Goal: Task Accomplishment & Management: Manage account settings

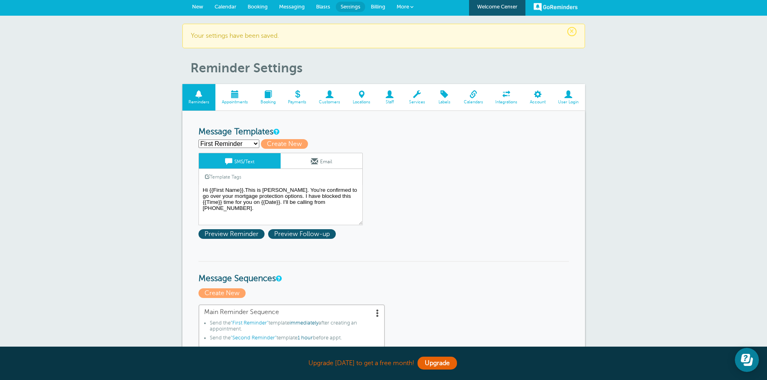
click at [199, 6] on span "New" at bounding box center [197, 7] width 11 height 6
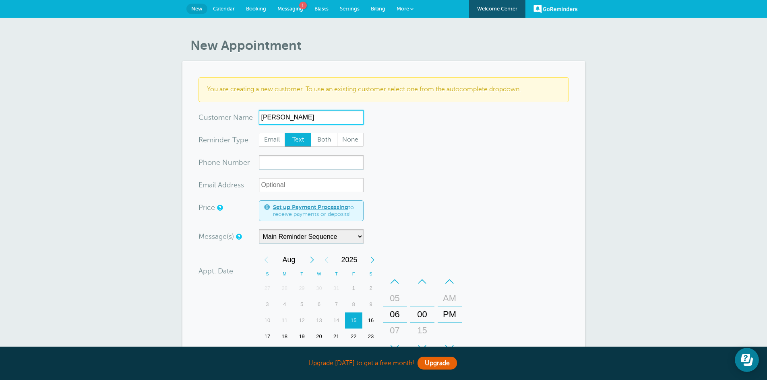
click at [289, 115] on input "Andre" at bounding box center [311, 117] width 105 height 14
paste input "BUCK"
type input "[PERSON_NAME]"
click at [284, 163] on input "xxx-no-autofill" at bounding box center [311, 162] width 105 height 14
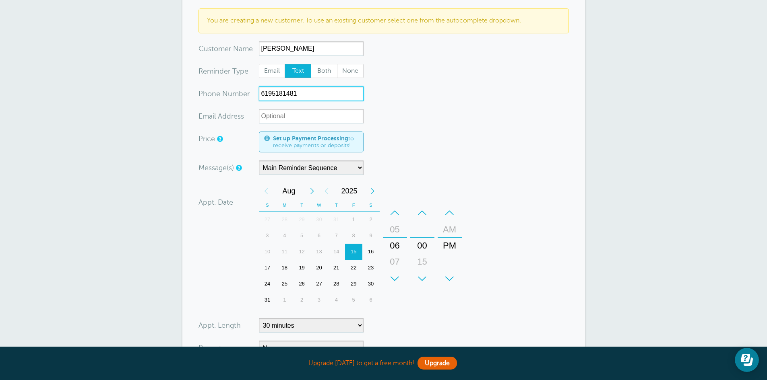
scroll to position [69, 0]
click at [284, 268] on div "18" at bounding box center [284, 268] width 17 height 16
click at [394, 210] on div "–" at bounding box center [395, 212] width 24 height 16
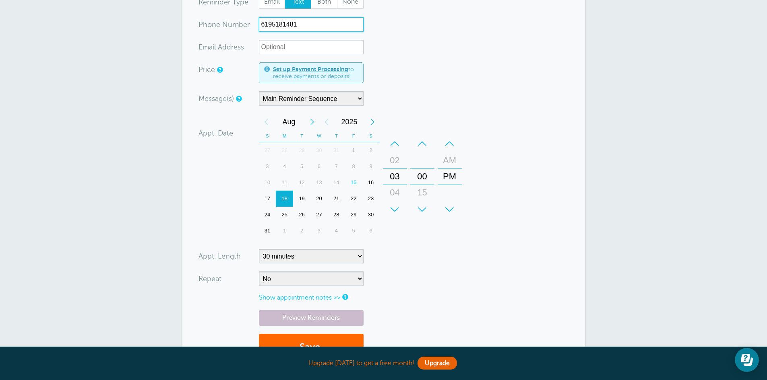
scroll to position [139, 0]
type input "6195181481"
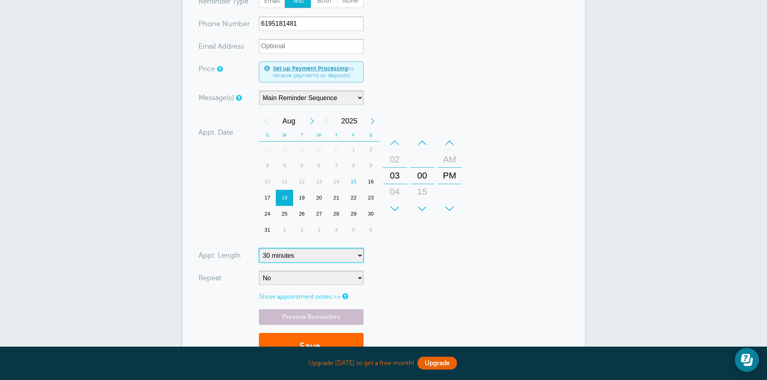
click at [359, 254] on select "5 minutes 10 minutes 15 minutes 20 minutes 25 minutes 30 minutes 35 minutes 40 …" at bounding box center [311, 255] width 105 height 14
select select "20"
click at [259, 248] on select "5 minutes 10 minutes 15 minutes 20 minutes 25 minutes 30 minutes 35 minutes 40 …" at bounding box center [311, 255] width 105 height 14
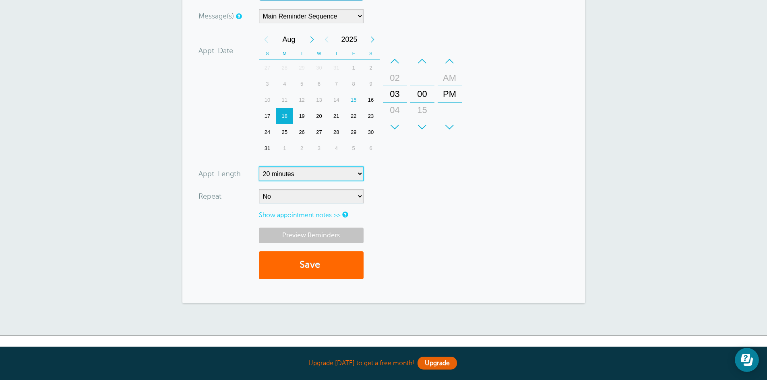
scroll to position [225, 0]
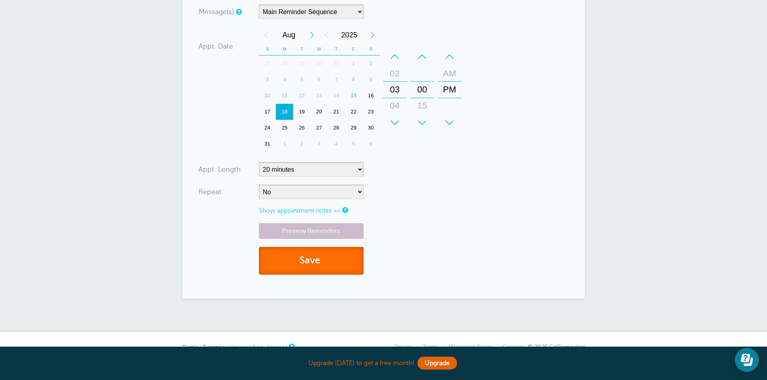
click at [313, 260] on button "Save" at bounding box center [311, 261] width 105 height 28
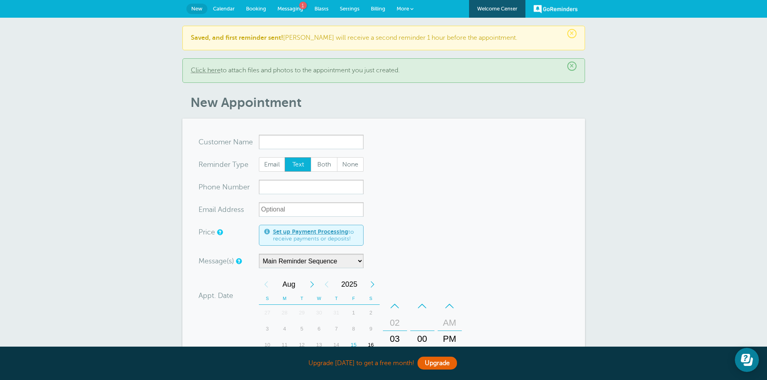
click at [226, 8] on span "Calendar" at bounding box center [224, 9] width 22 height 6
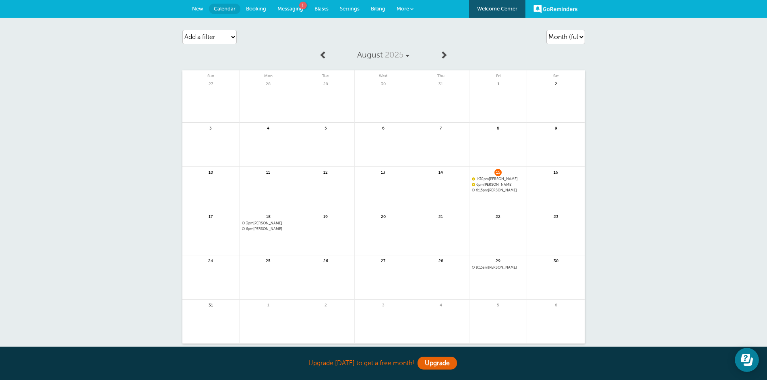
click at [350, 11] on span "Settings" at bounding box center [350, 9] width 20 height 6
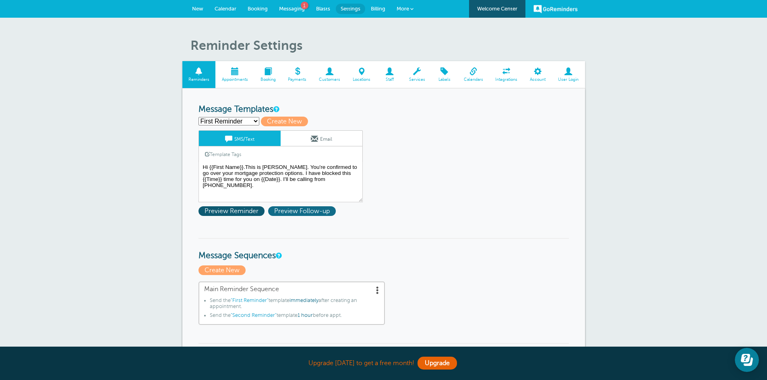
click at [304, 212] on span "Preview Follow-up" at bounding box center [302, 211] width 68 height 10
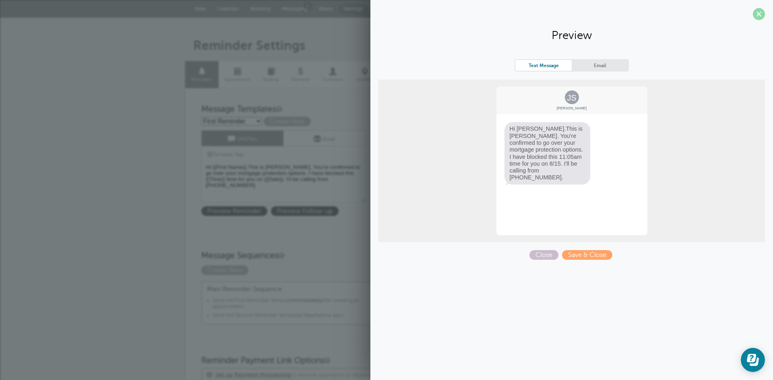
click at [761, 17] on span at bounding box center [758, 14] width 12 height 12
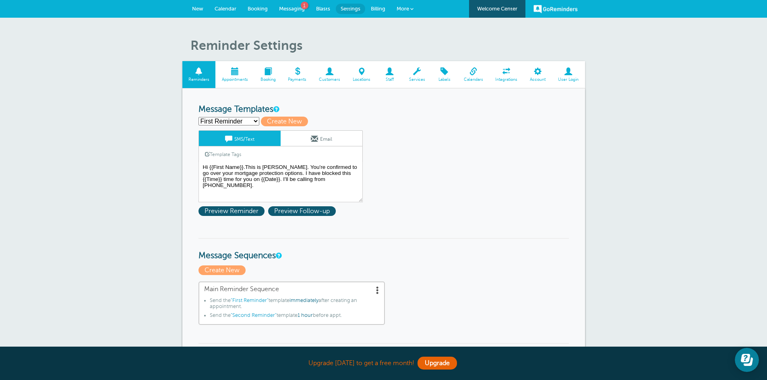
click at [254, 120] on select "First Reminder Second Reminder Third Reminder Create new..." at bounding box center [228, 121] width 61 height 8
select select "159311"
click at [198, 117] on select "First Reminder Second Reminder Third Reminder Create new..." at bounding box center [228, 121] width 61 height 8
type input "Second Reminder"
type textarea "Hi {{First Name}}. We're set for an appointment {{Time}} today. I'll give you a…"
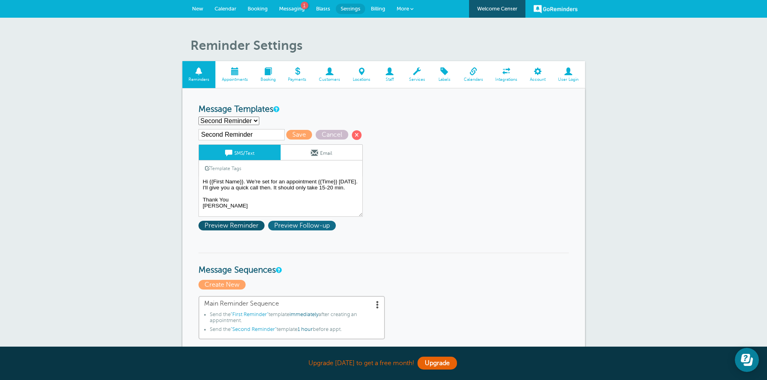
click at [310, 223] on span "Preview Follow-up" at bounding box center [302, 226] width 68 height 10
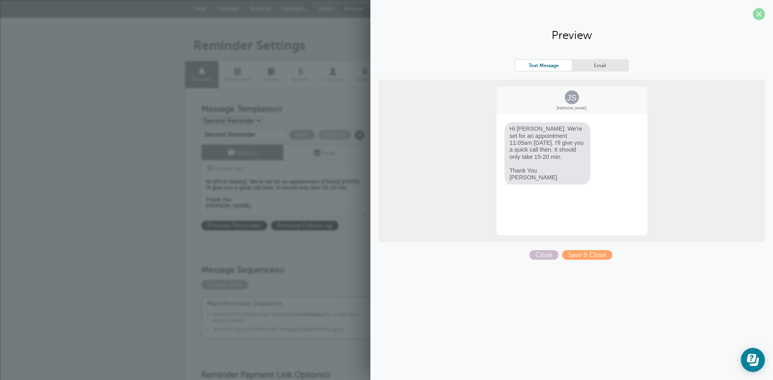
click at [761, 18] on span at bounding box center [758, 14] width 12 height 12
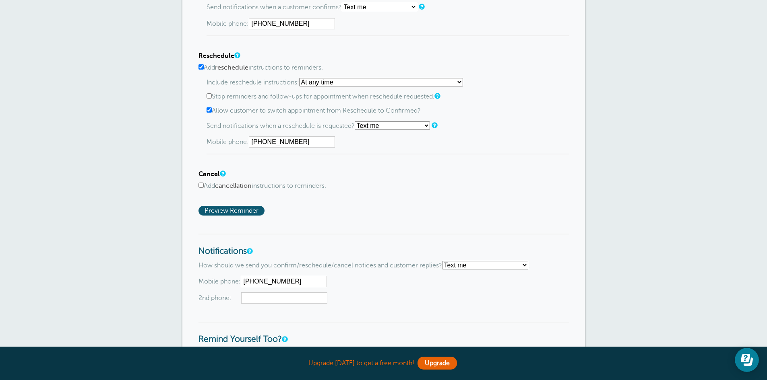
scroll to position [495, 0]
click at [242, 212] on span "Preview Reminder" at bounding box center [231, 211] width 66 height 10
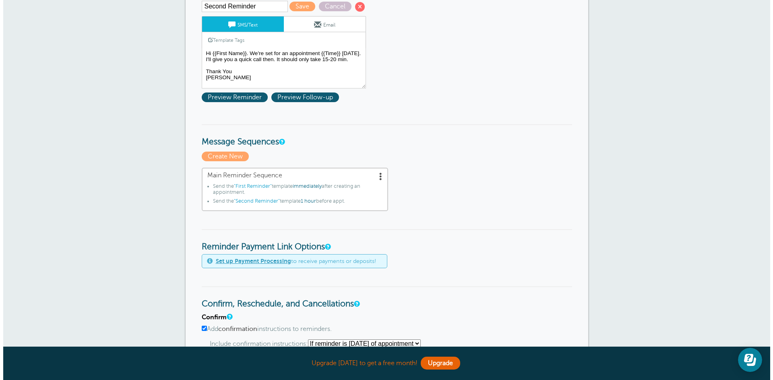
scroll to position [128, 0]
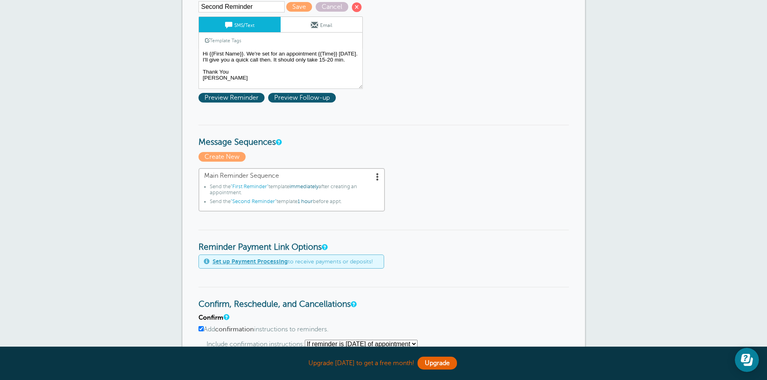
click at [378, 177] on span at bounding box center [377, 177] width 8 height 8
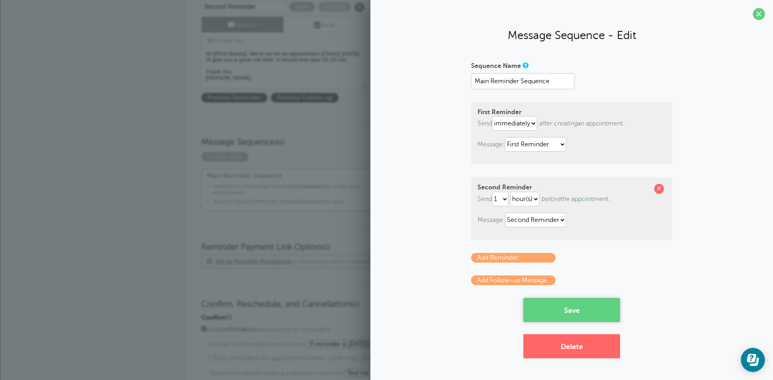
click at [562, 310] on button "Save" at bounding box center [571, 310] width 97 height 24
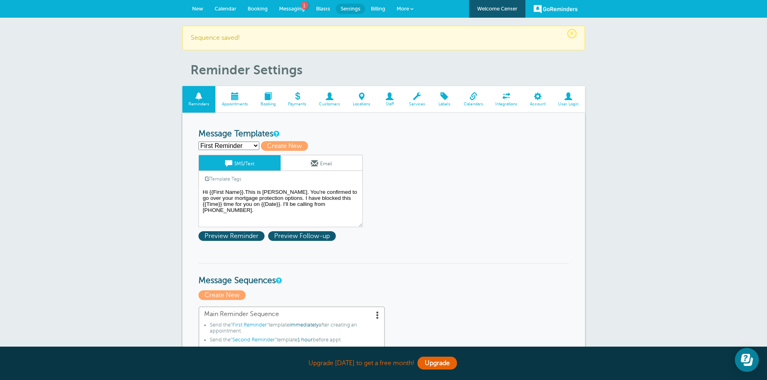
click at [294, 6] on span "Messaging" at bounding box center [292, 9] width 26 height 6
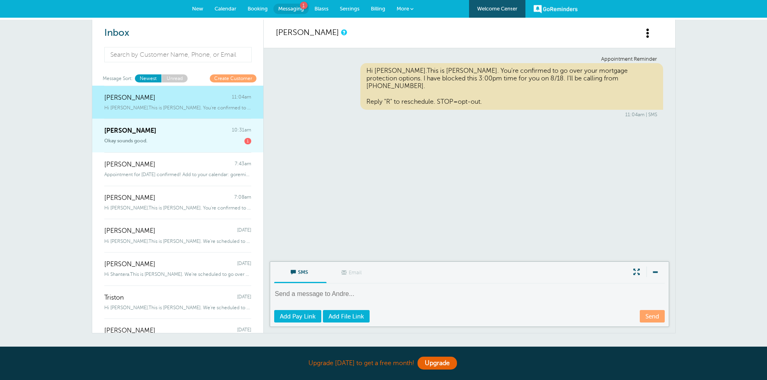
click at [193, 138] on div "Okay sounds good. 1" at bounding box center [177, 140] width 147 height 10
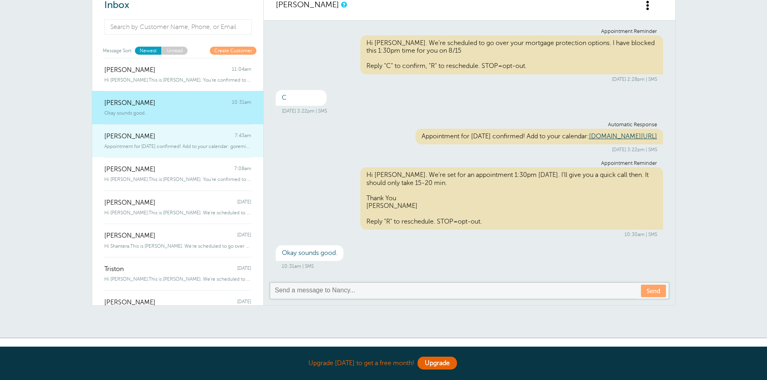
click at [173, 141] on div "Appointment for [DATE] confirmed! Add to your calendar: goreminder" at bounding box center [177, 144] width 147 height 9
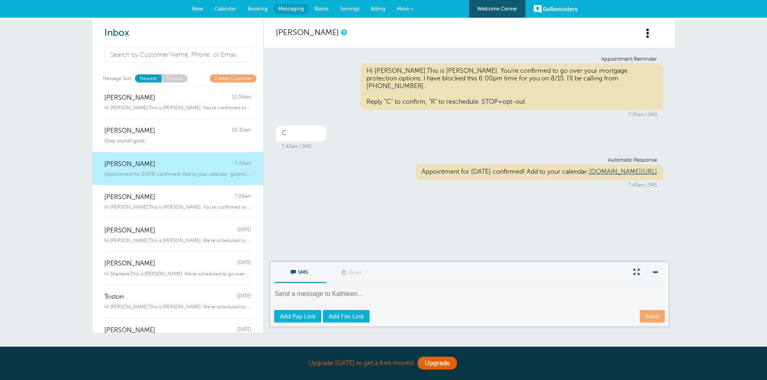
click at [647, 33] on span at bounding box center [648, 33] width 10 height 10
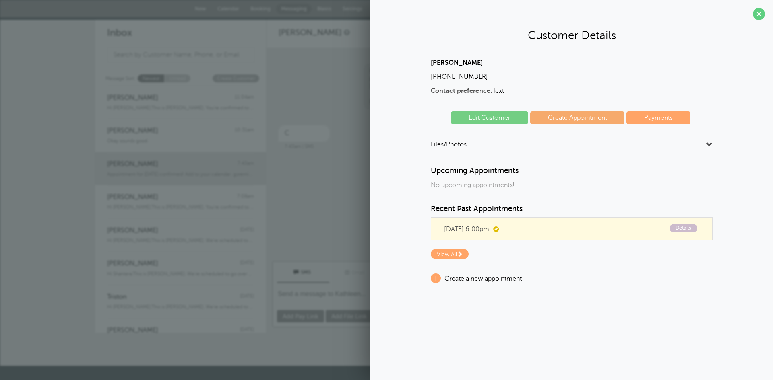
click at [486, 118] on link "Edit Customer" at bounding box center [489, 117] width 77 height 13
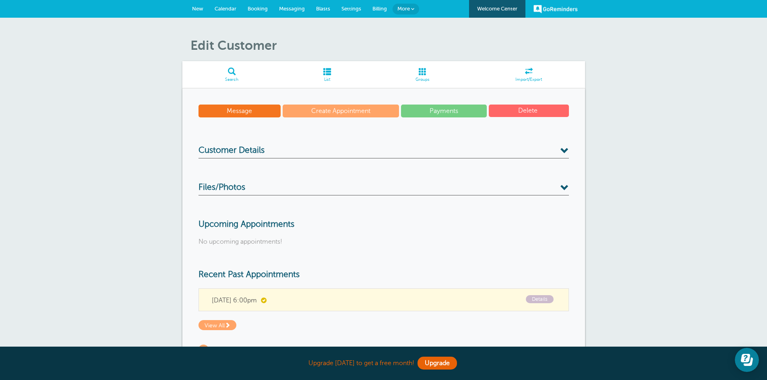
click at [68, 143] on div "Edit Customer Search List Groups Import/Export Message Create Appointment Payme…" at bounding box center [383, 217] width 767 height 398
